Goal: Task Accomplishment & Management: Use online tool/utility

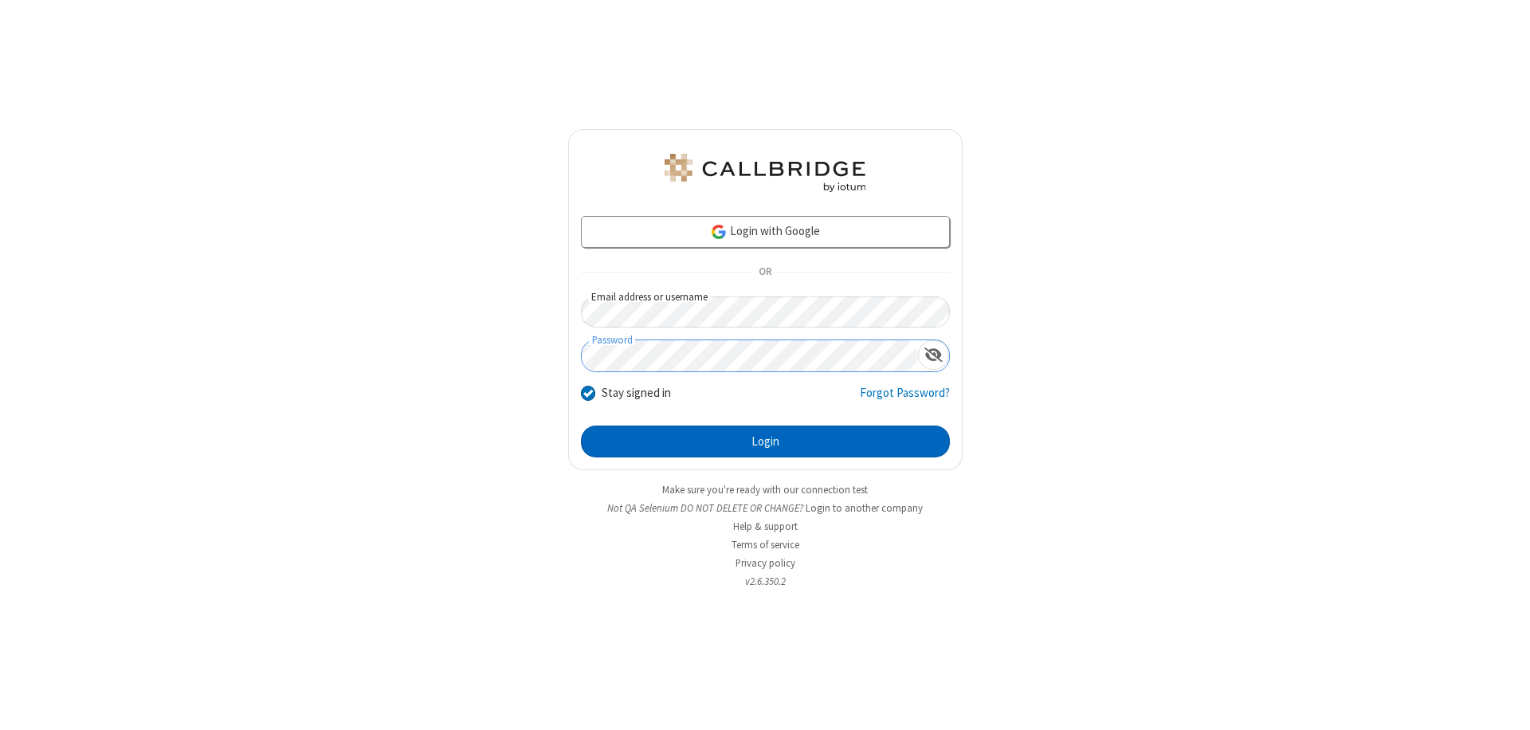
click at [765, 442] on button "Login" at bounding box center [765, 442] width 369 height 32
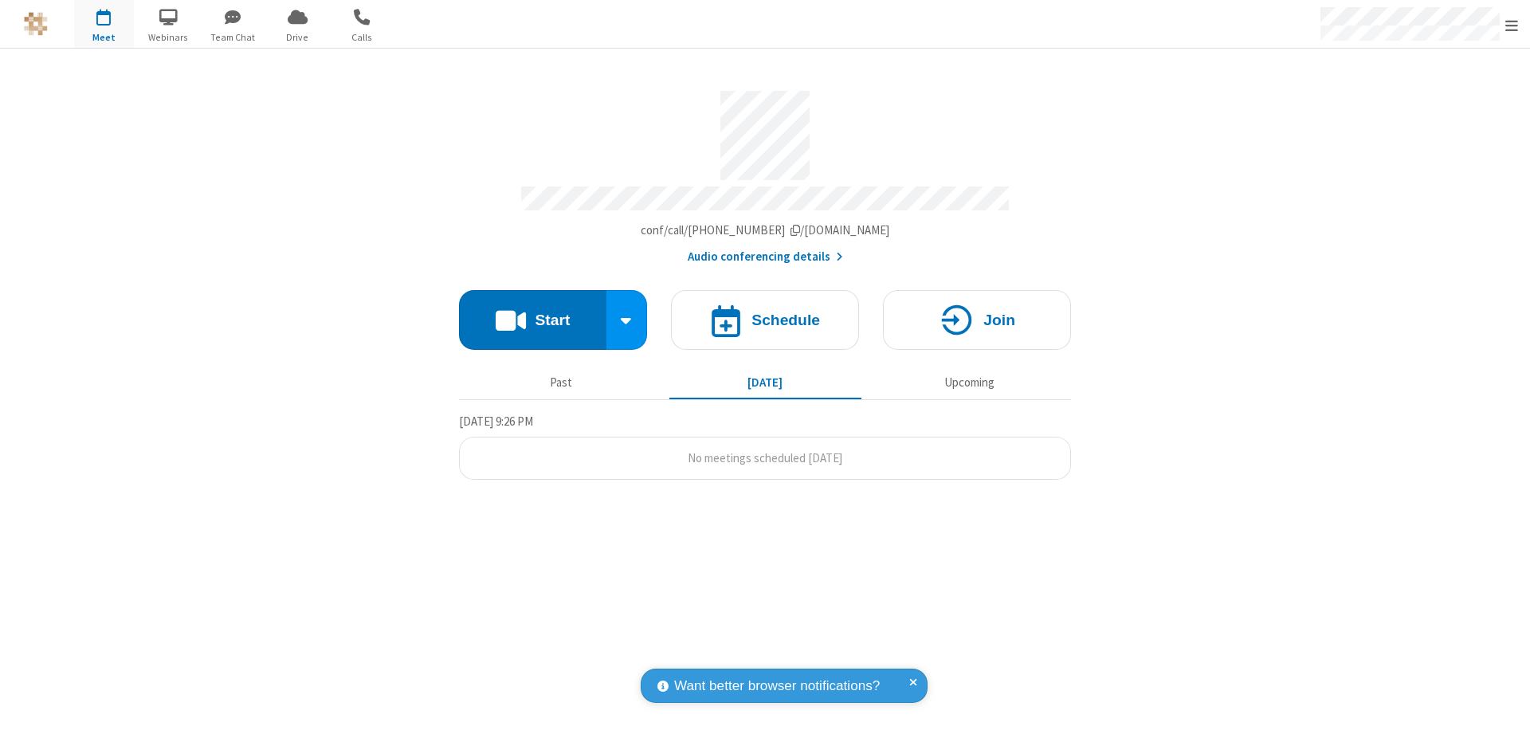
click at [532, 312] on button "Start" at bounding box center [532, 320] width 147 height 60
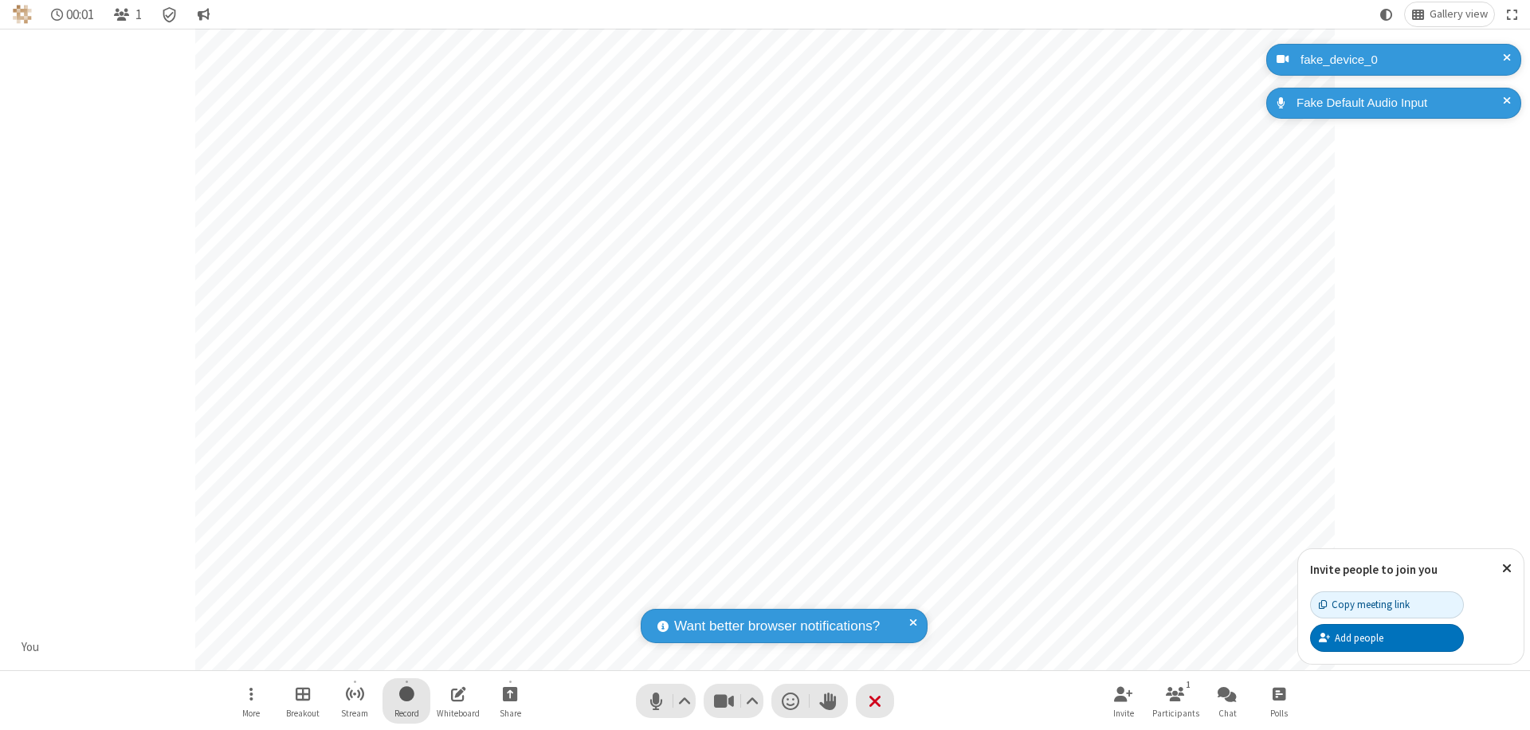
click at [406, 701] on span "Start recording" at bounding box center [406, 694] width 15 height 20
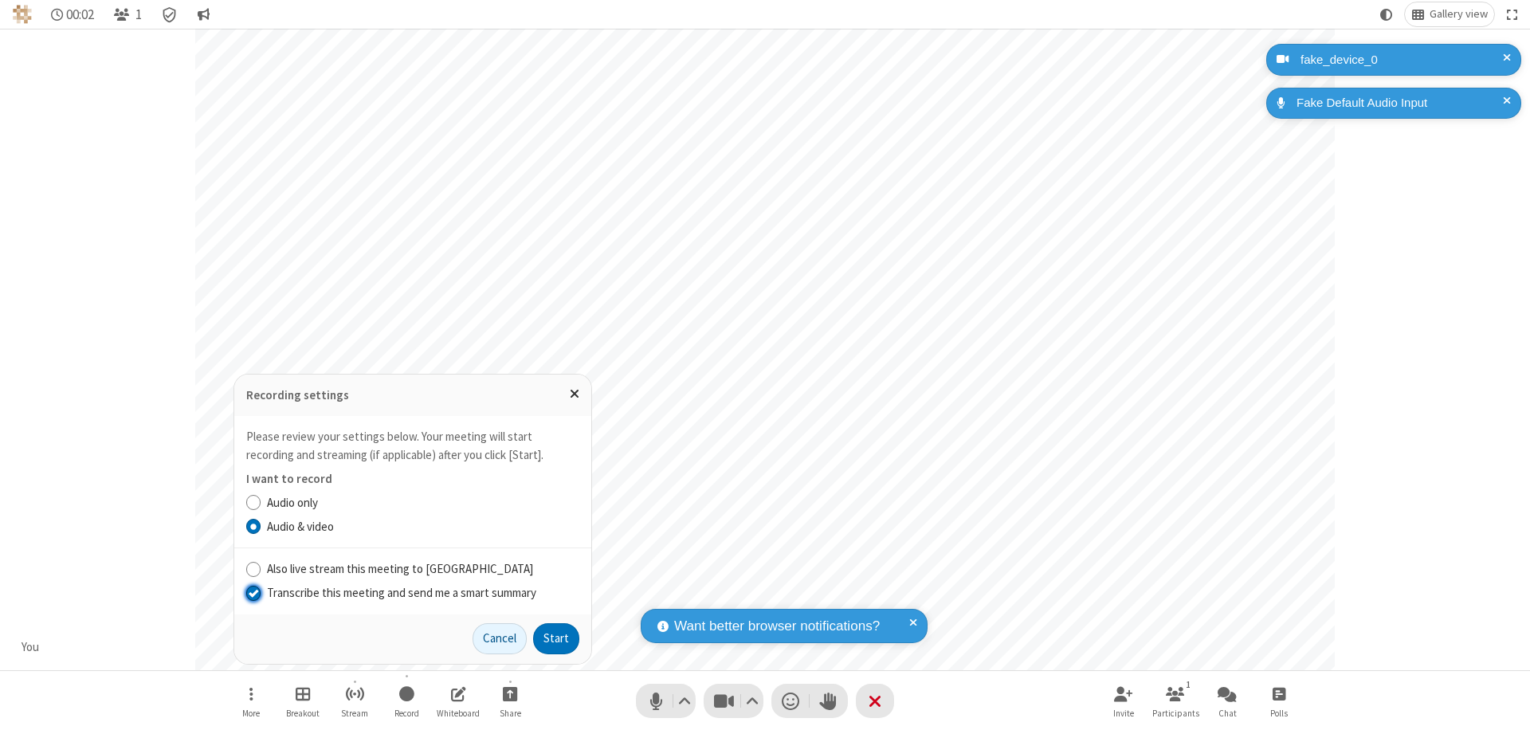
click at [253, 592] on input "Transcribe this meeting and send me a smart summary" at bounding box center [253, 592] width 15 height 17
click at [556, 638] on button "Start" at bounding box center [556, 639] width 46 height 32
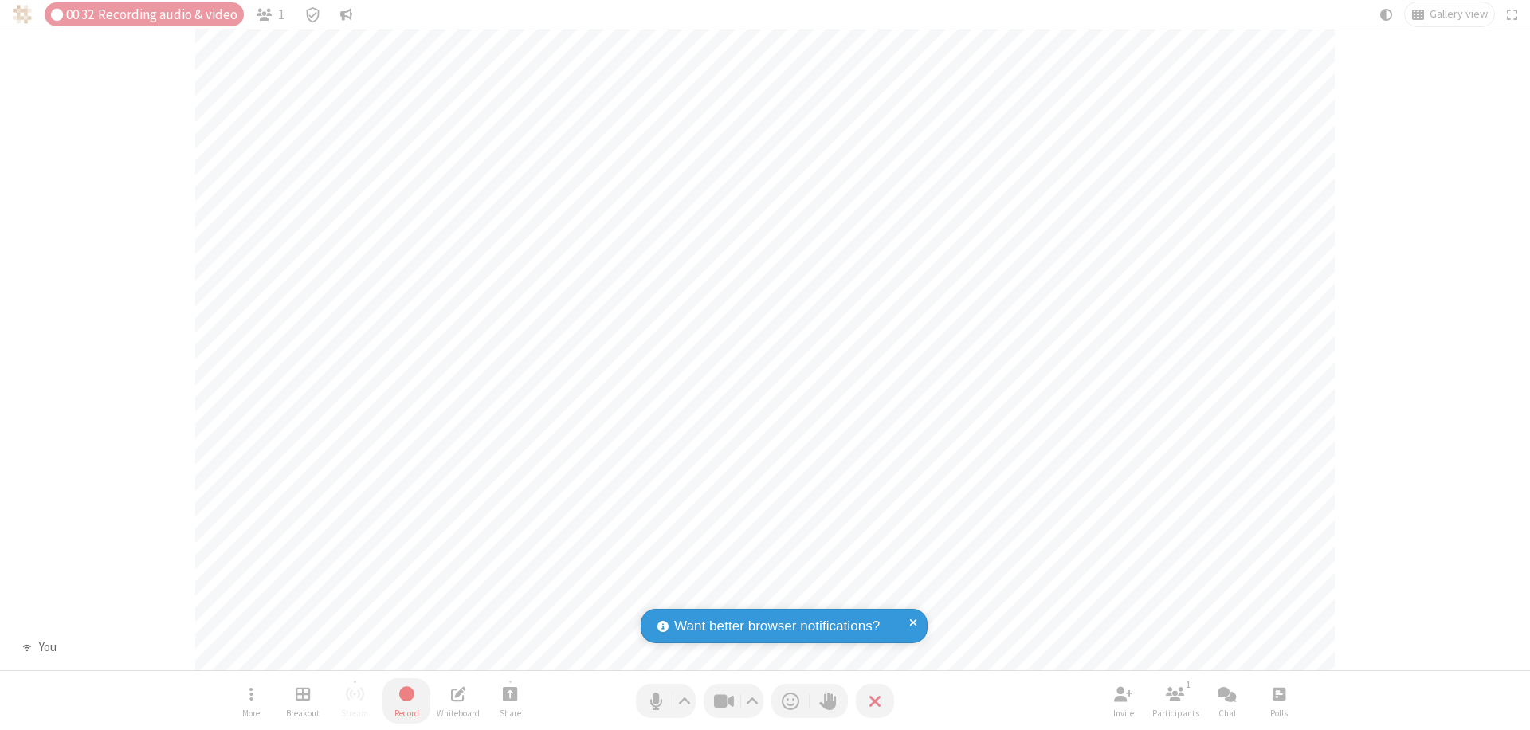
click at [406, 701] on span "Stop recording" at bounding box center [407, 694] width 18 height 20
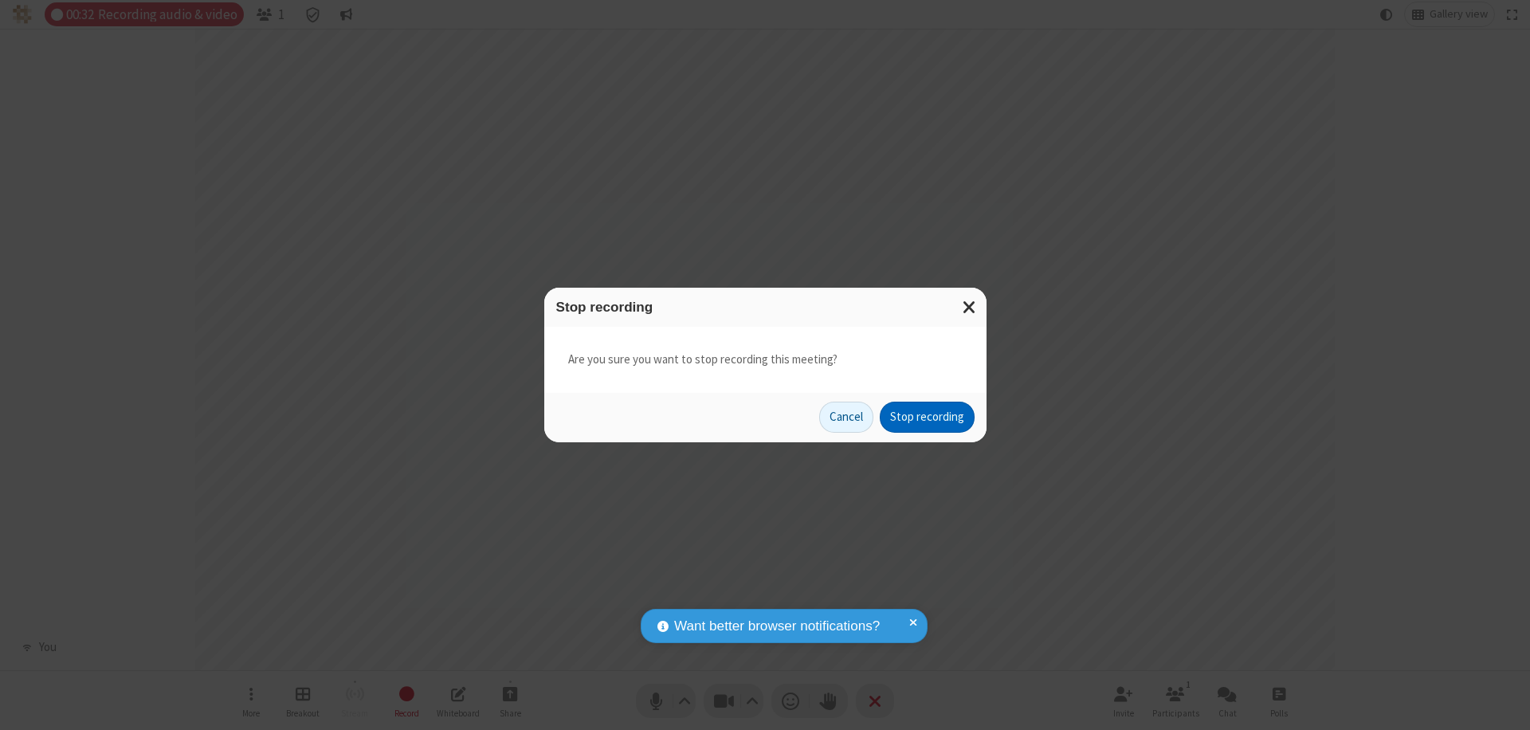
click at [927, 417] on button "Stop recording" at bounding box center [927, 418] width 95 height 32
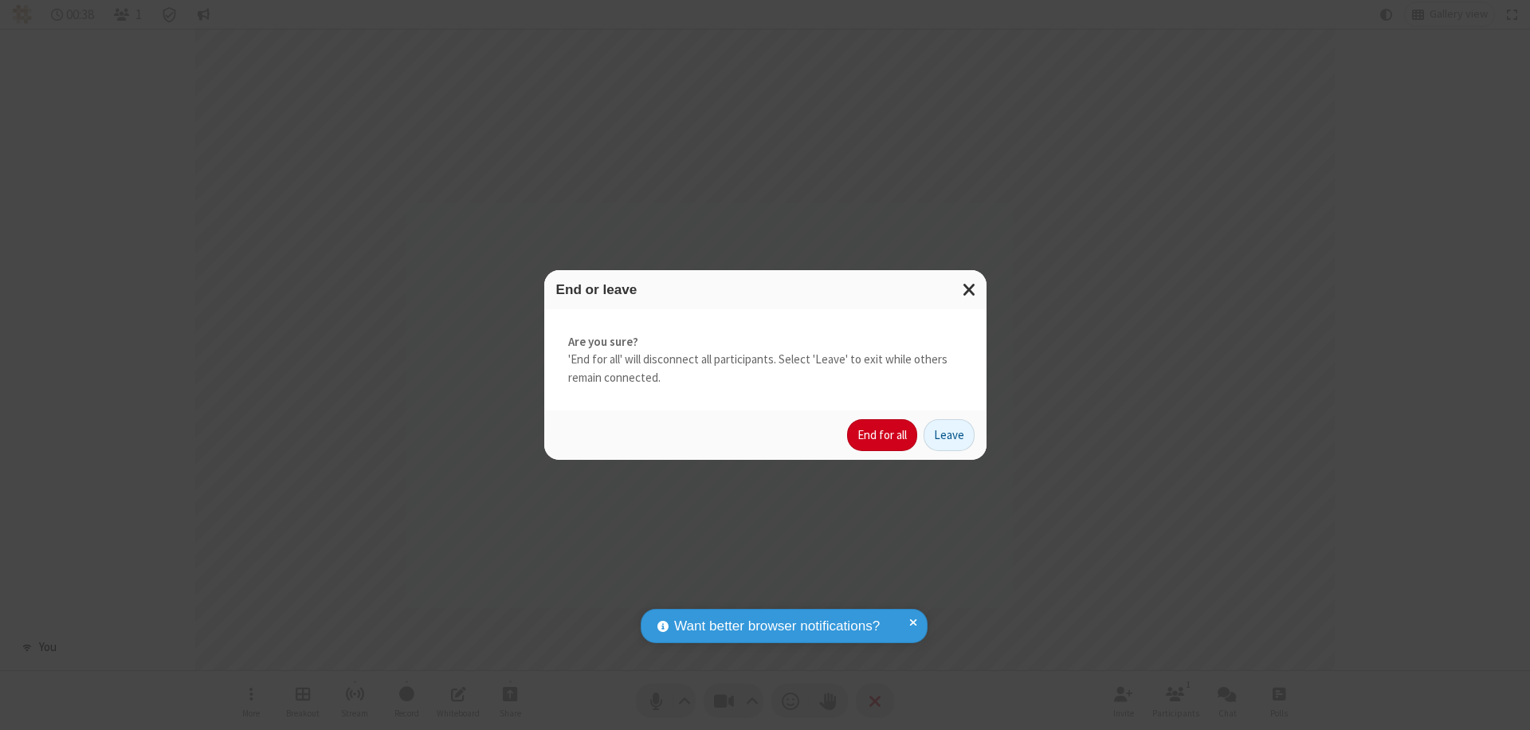
click at [883, 435] on button "End for all" at bounding box center [882, 435] width 70 height 32
